Goal: Transaction & Acquisition: Book appointment/travel/reservation

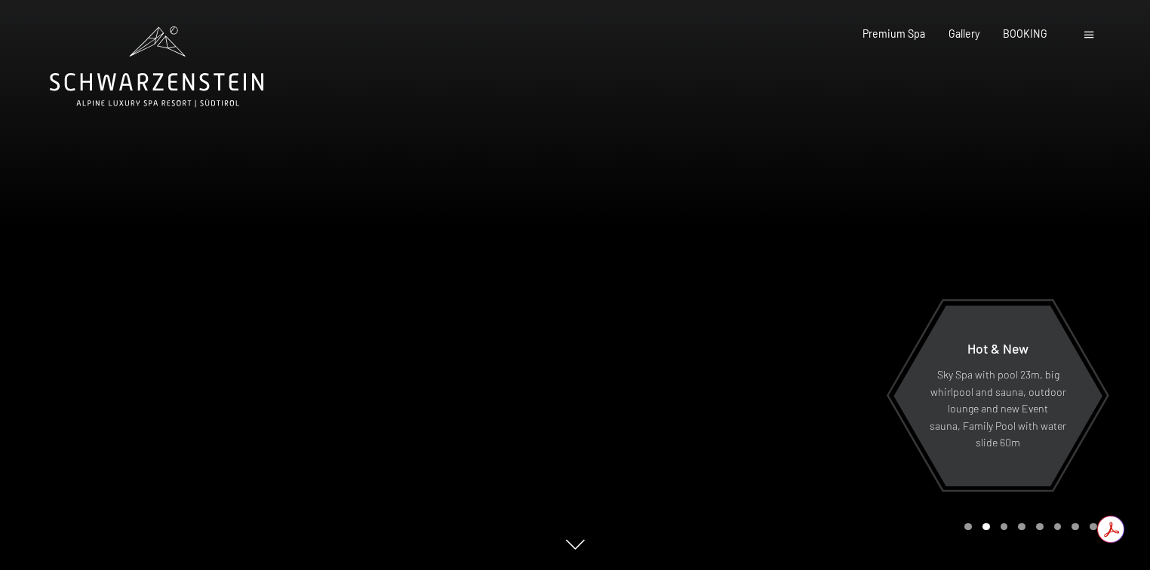
click at [1091, 38] on span at bounding box center [1088, 35] width 9 height 7
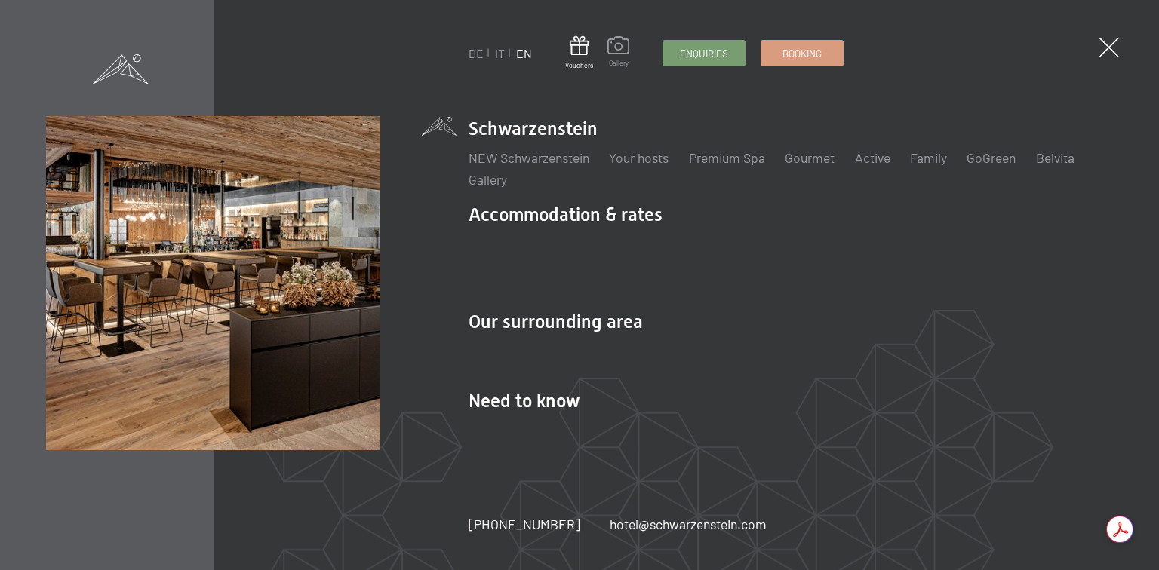
click at [621, 59] on span "Gallery" at bounding box center [618, 63] width 22 height 9
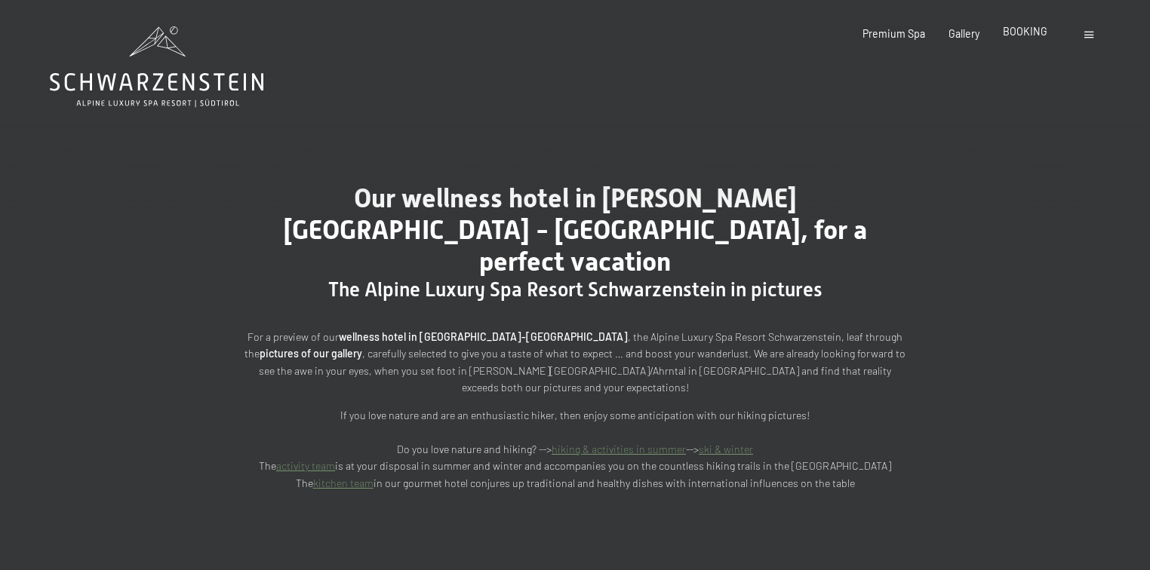
click at [1026, 36] on span "BOOKING" at bounding box center [1025, 31] width 45 height 13
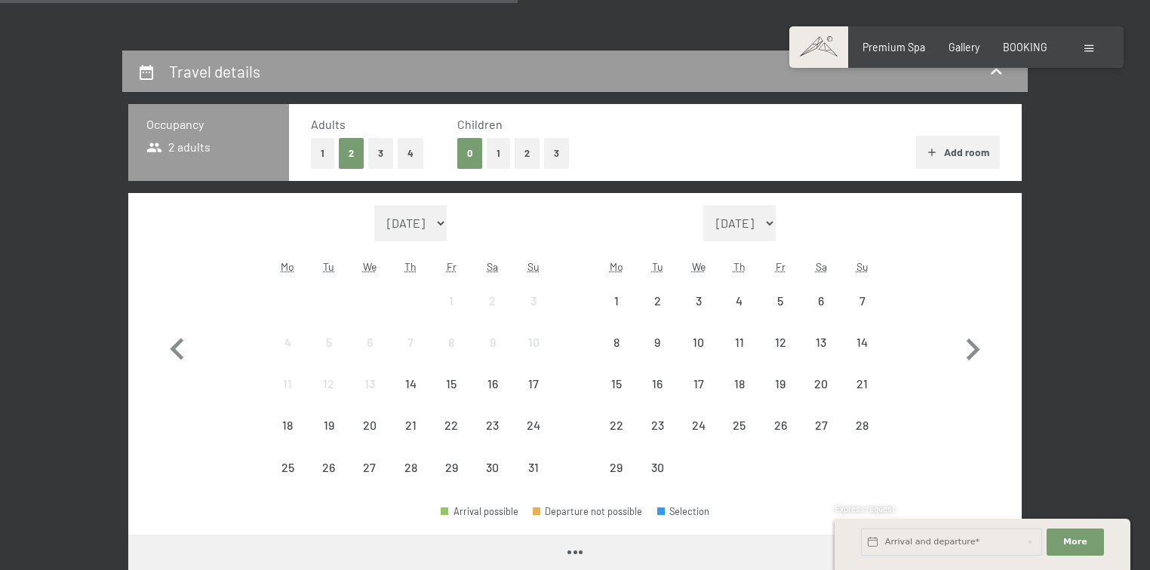
scroll to position [302, 0]
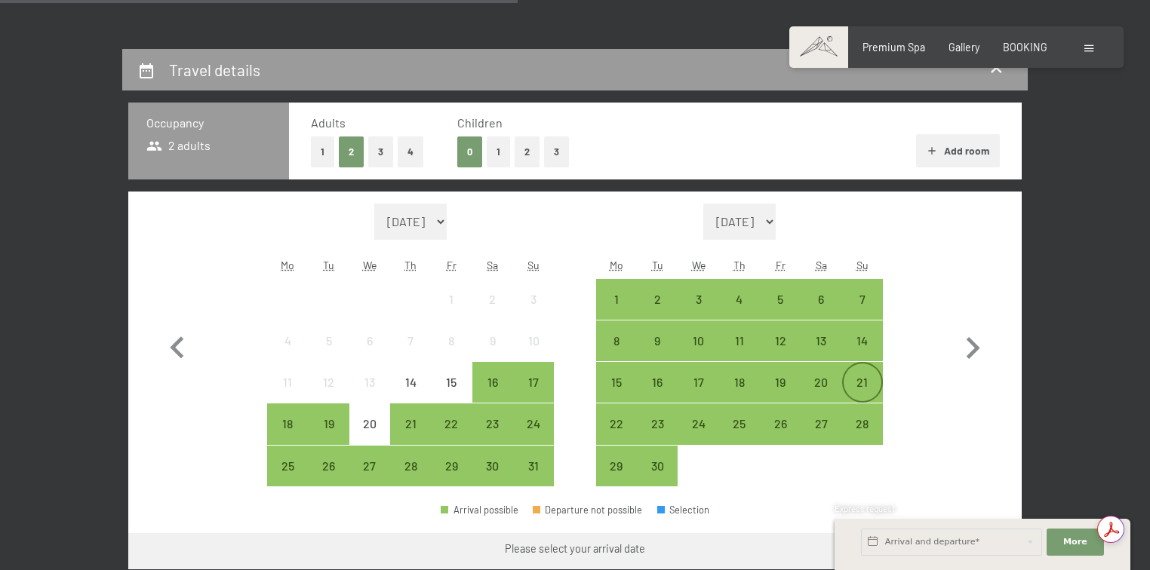
drag, startPoint x: 862, startPoint y: 374, endPoint x: 855, endPoint y: 379, distance: 8.8
click at [861, 375] on div "21" at bounding box center [862, 383] width 38 height 38
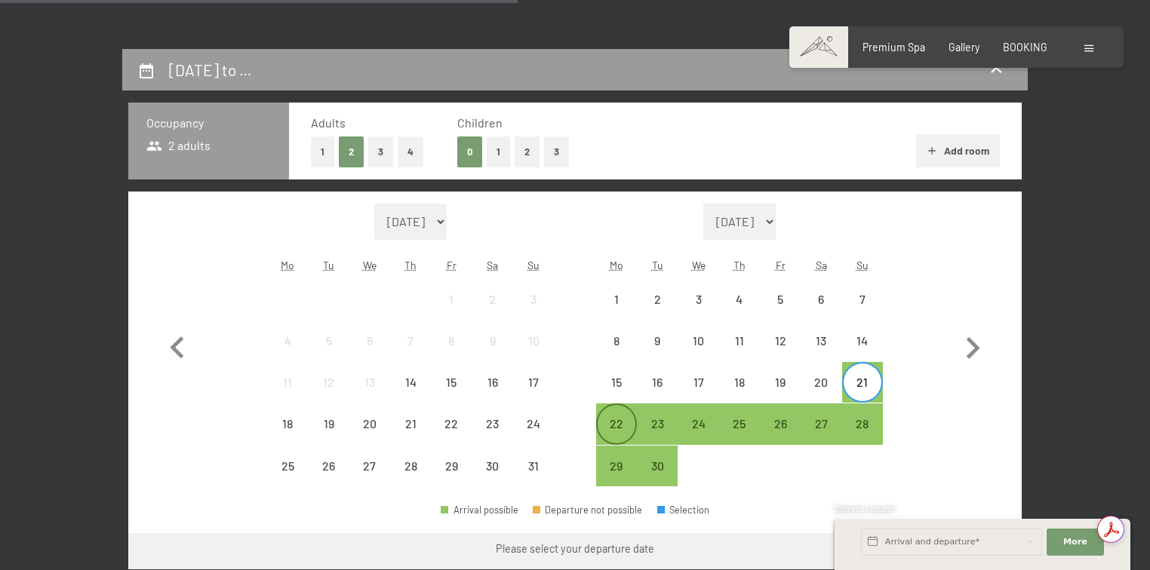
click at [625, 422] on div "22" at bounding box center [616, 437] width 38 height 38
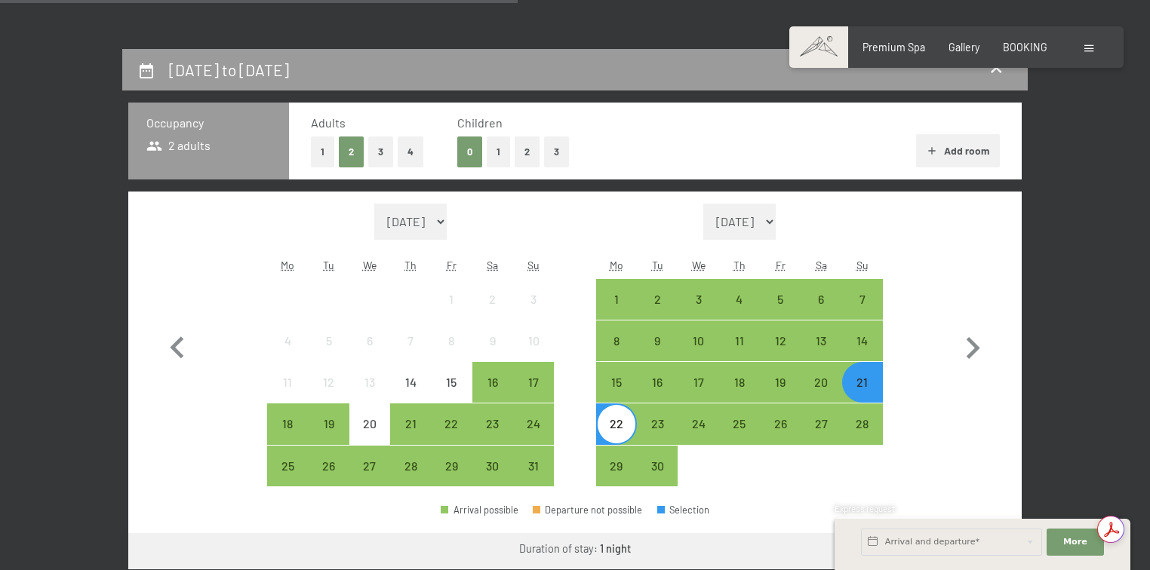
click at [379, 150] on button "3" at bounding box center [380, 152] width 25 height 31
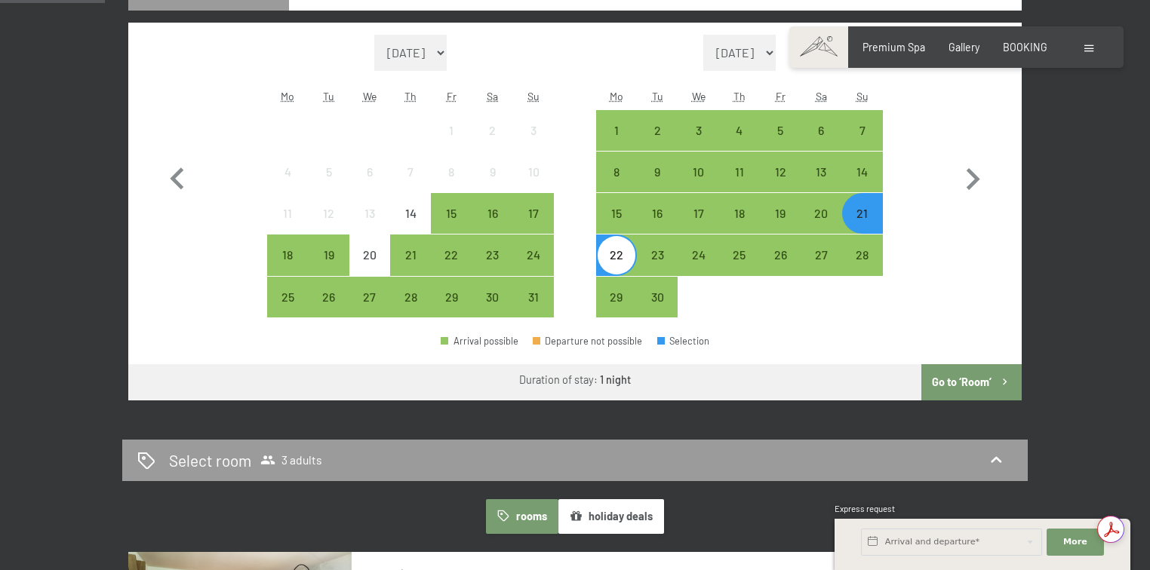
scroll to position [483, 0]
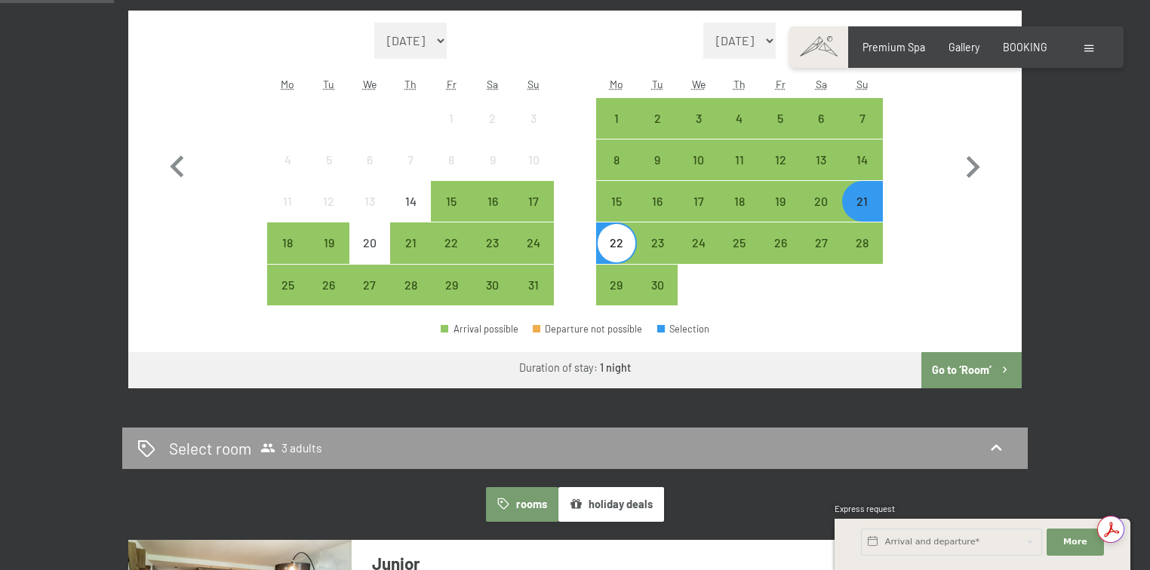
click at [959, 362] on button "Go to ‘Room’" at bounding box center [971, 370] width 100 height 36
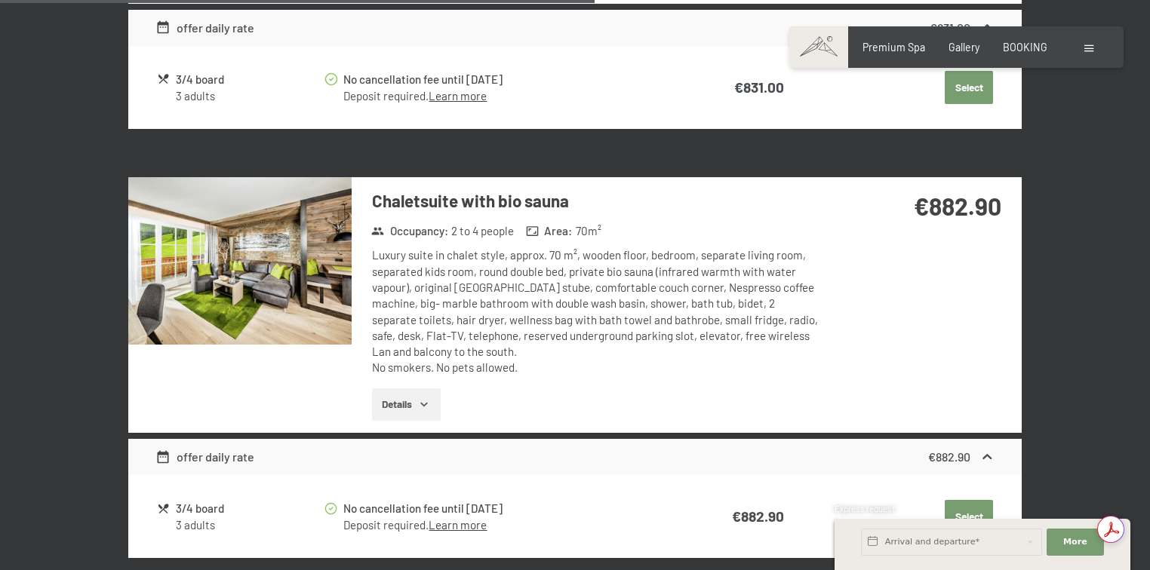
scroll to position [2402, 0]
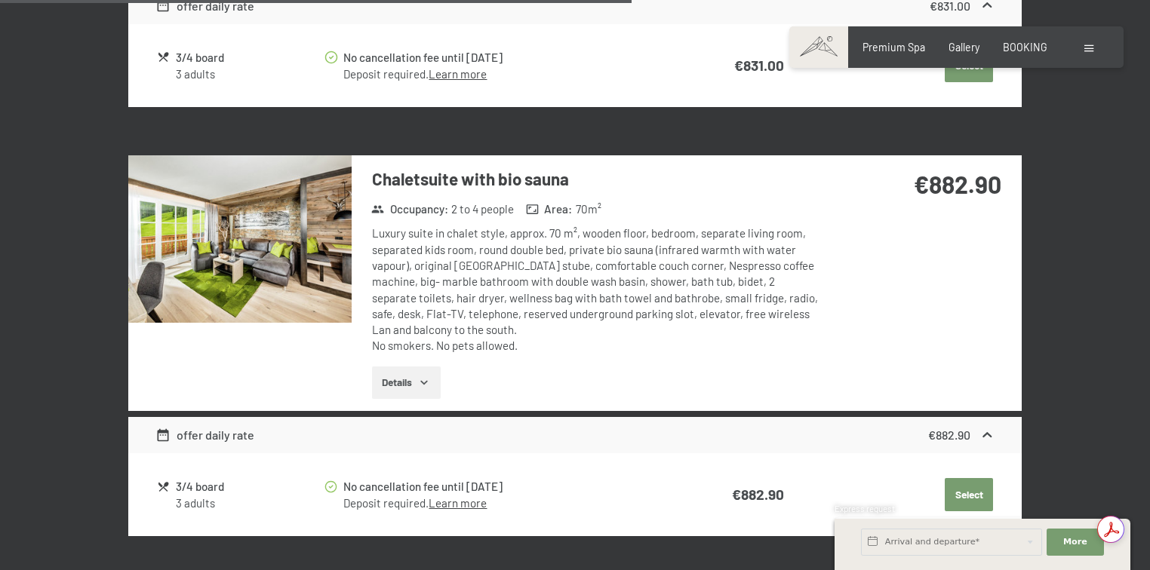
click at [401, 367] on button "Details" at bounding box center [406, 383] width 69 height 33
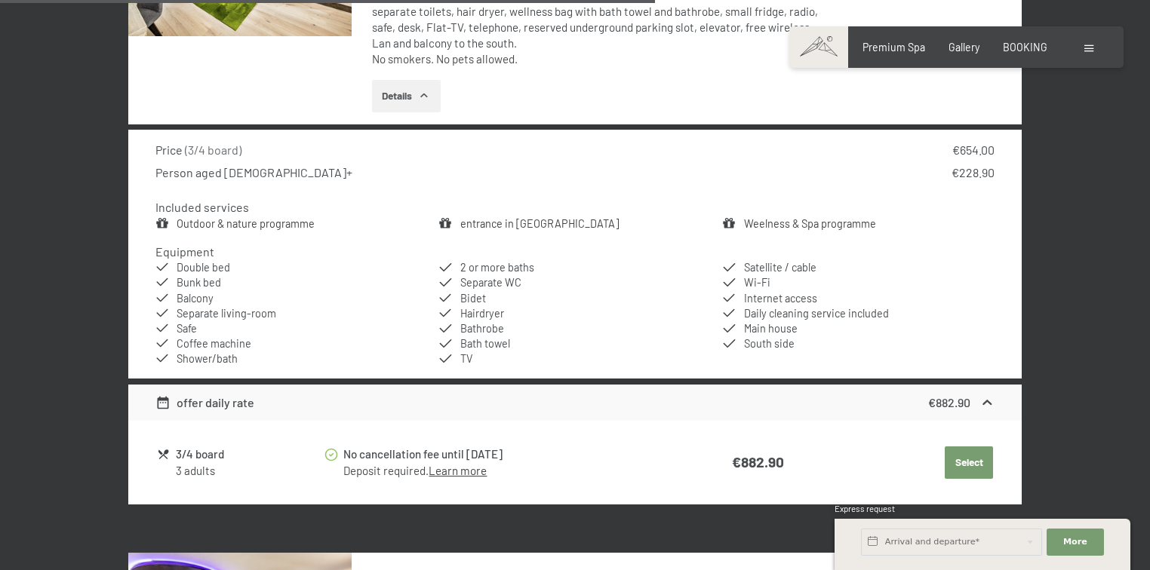
scroll to position [2734, 0]
